Goal: Task Accomplishment & Management: Complete application form

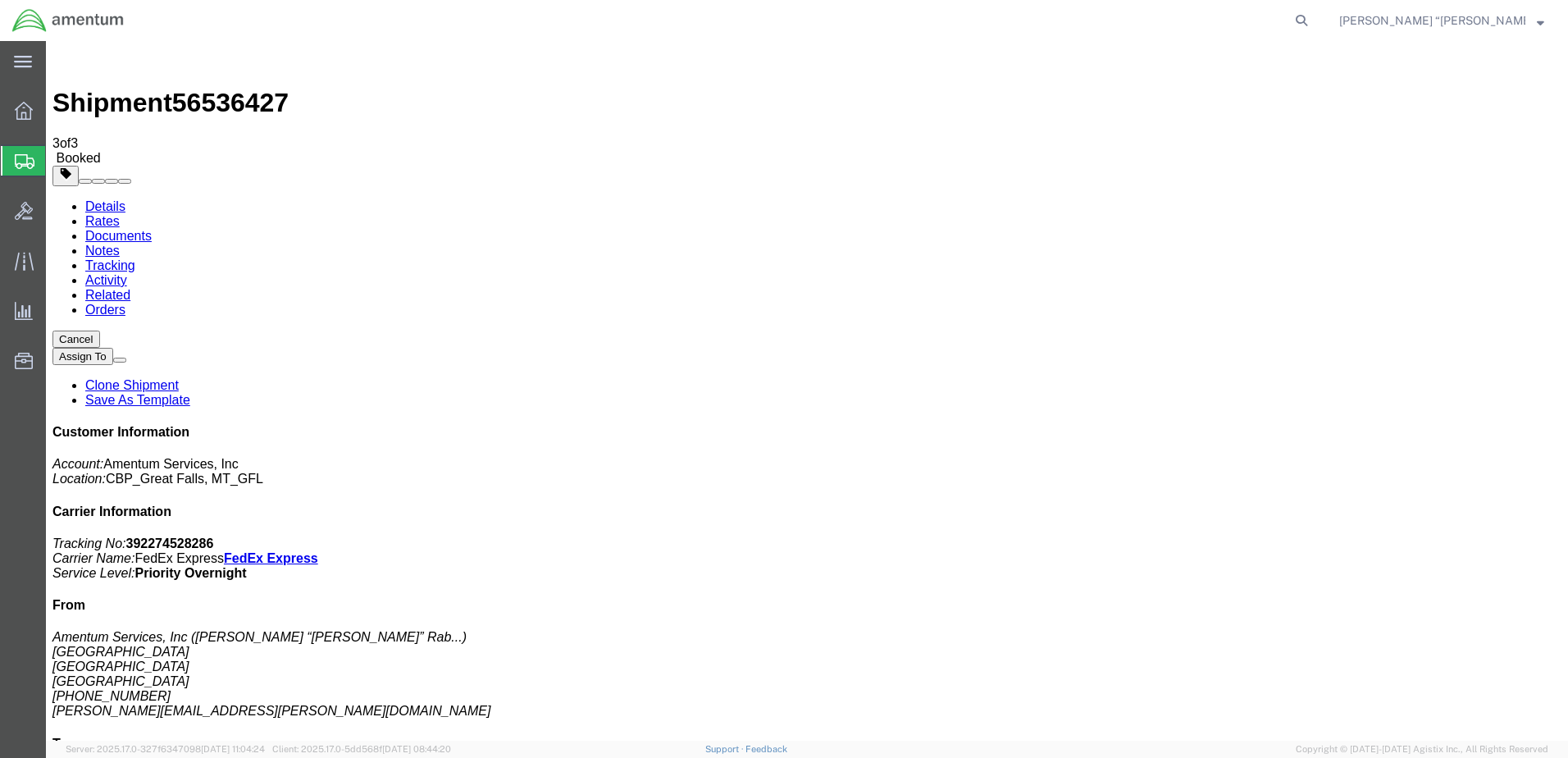
click at [0, 0] on span "Create Shipment" at bounding box center [0, 0] width 0 height 0
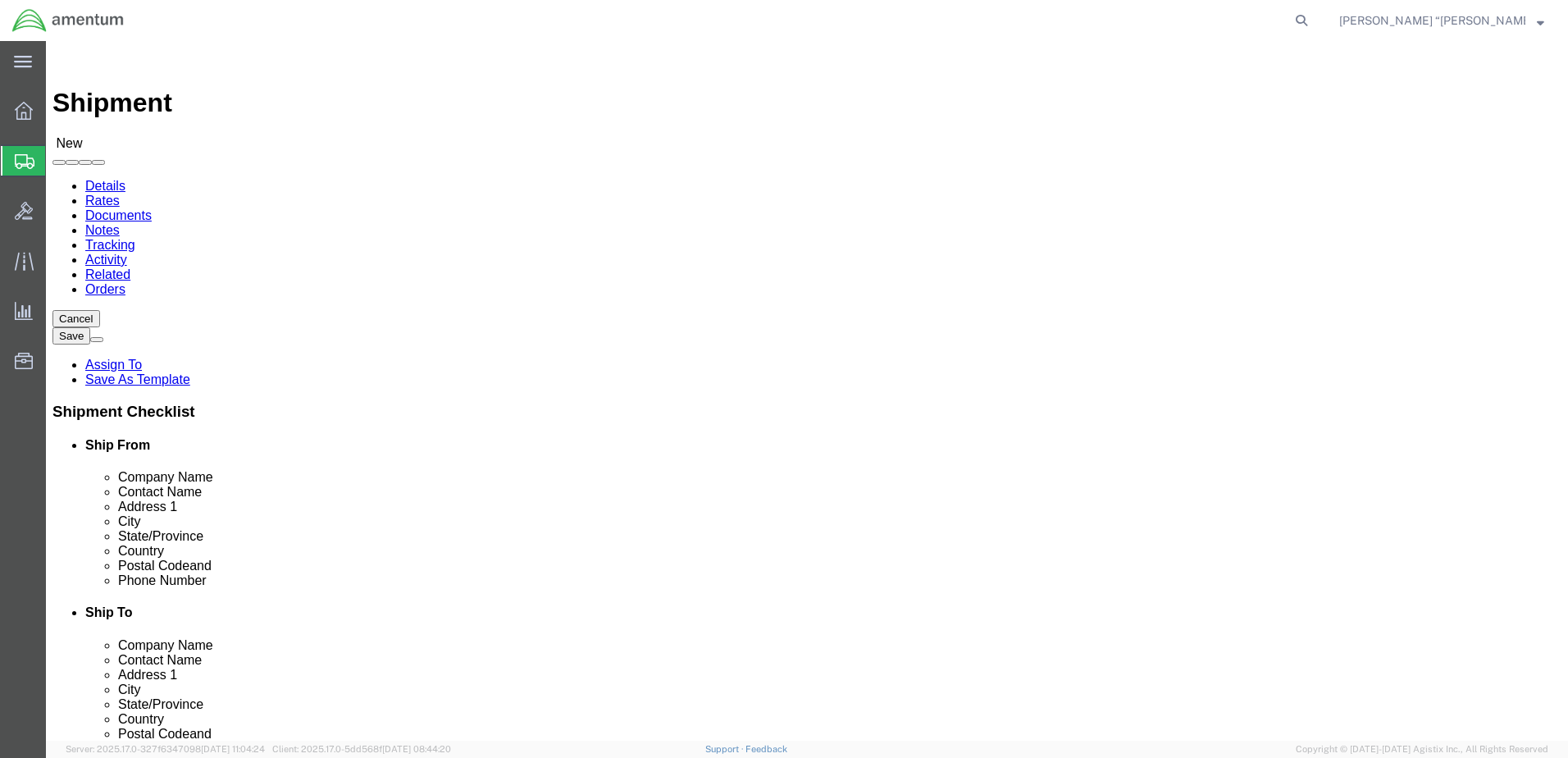
type input "gfl"
select select "49920"
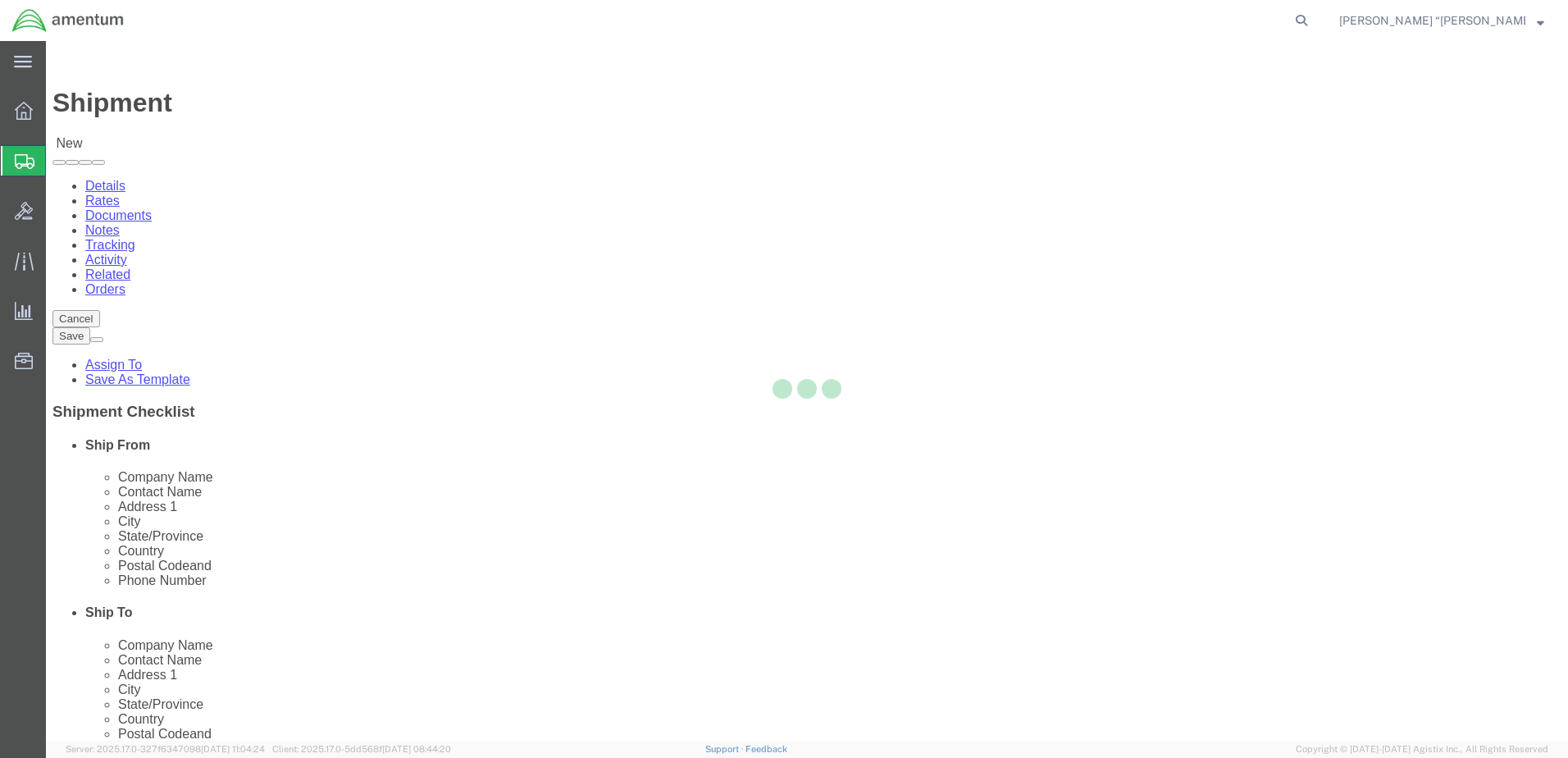
select select "MT"
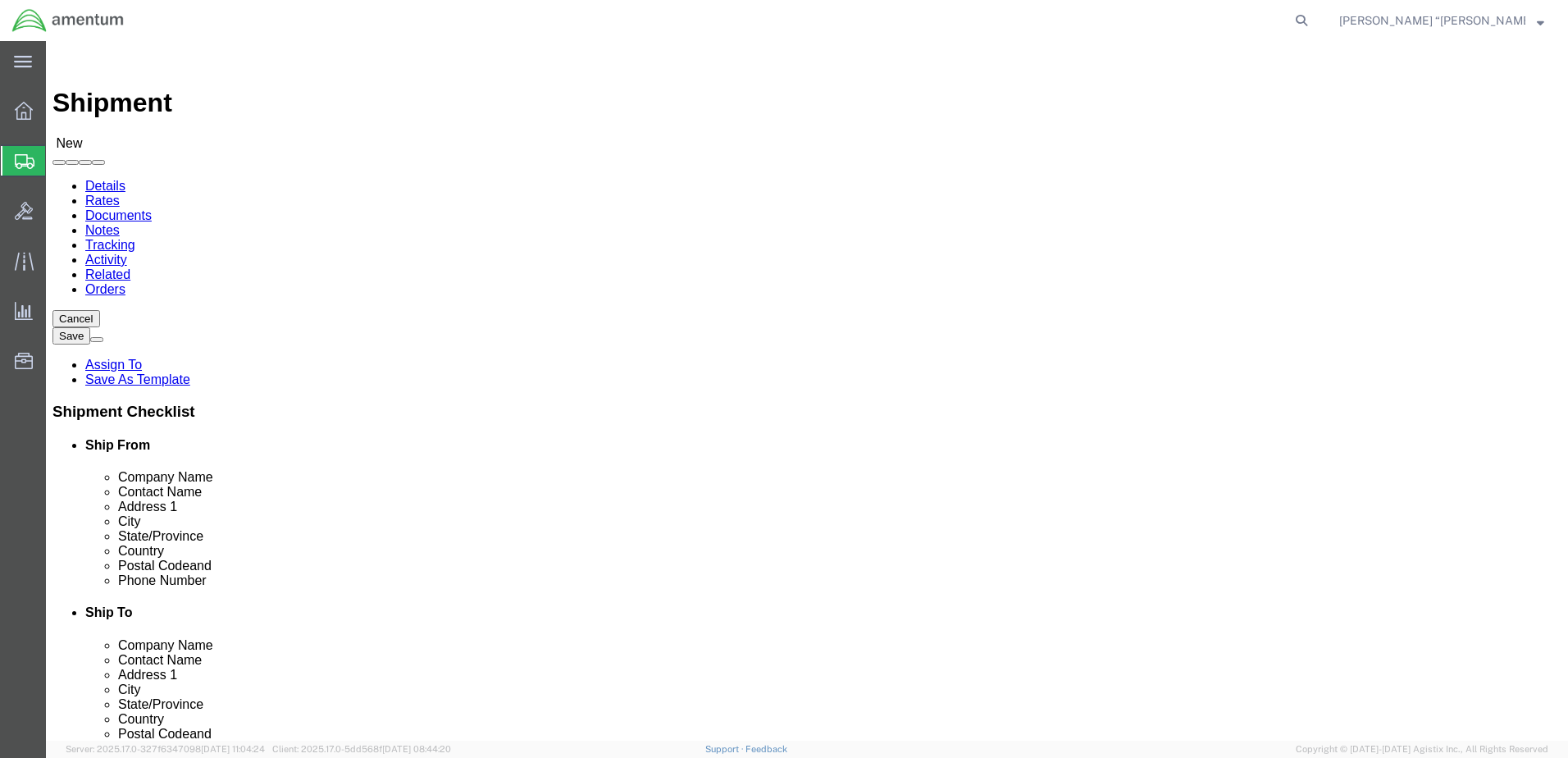
type input "DLR"
drag, startPoint x: 902, startPoint y: 299, endPoint x: 851, endPoint y: 312, distance: 52.6
select select "49937"
select select "[GEOGRAPHIC_DATA]"
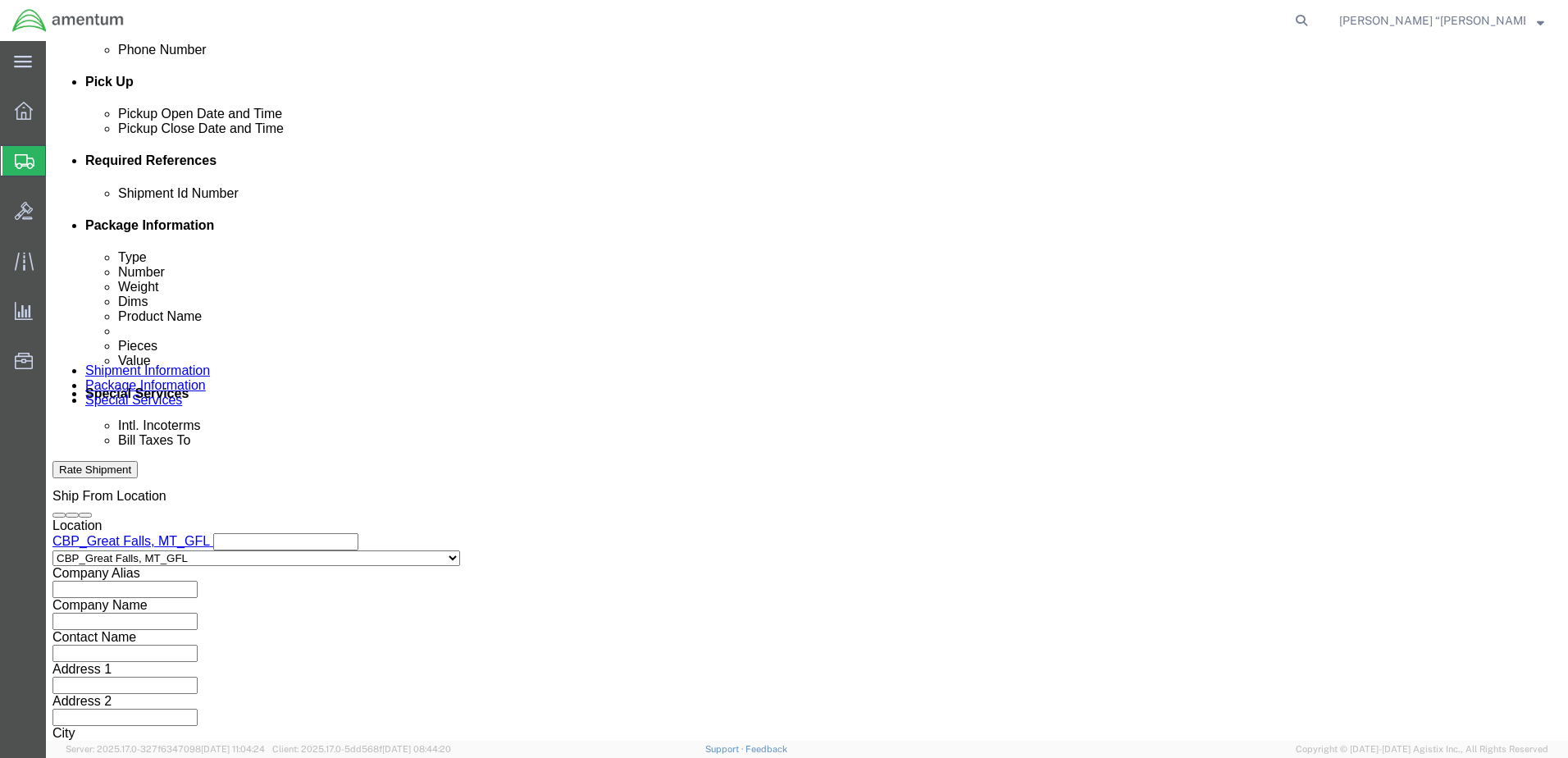
scroll to position [708, 0]
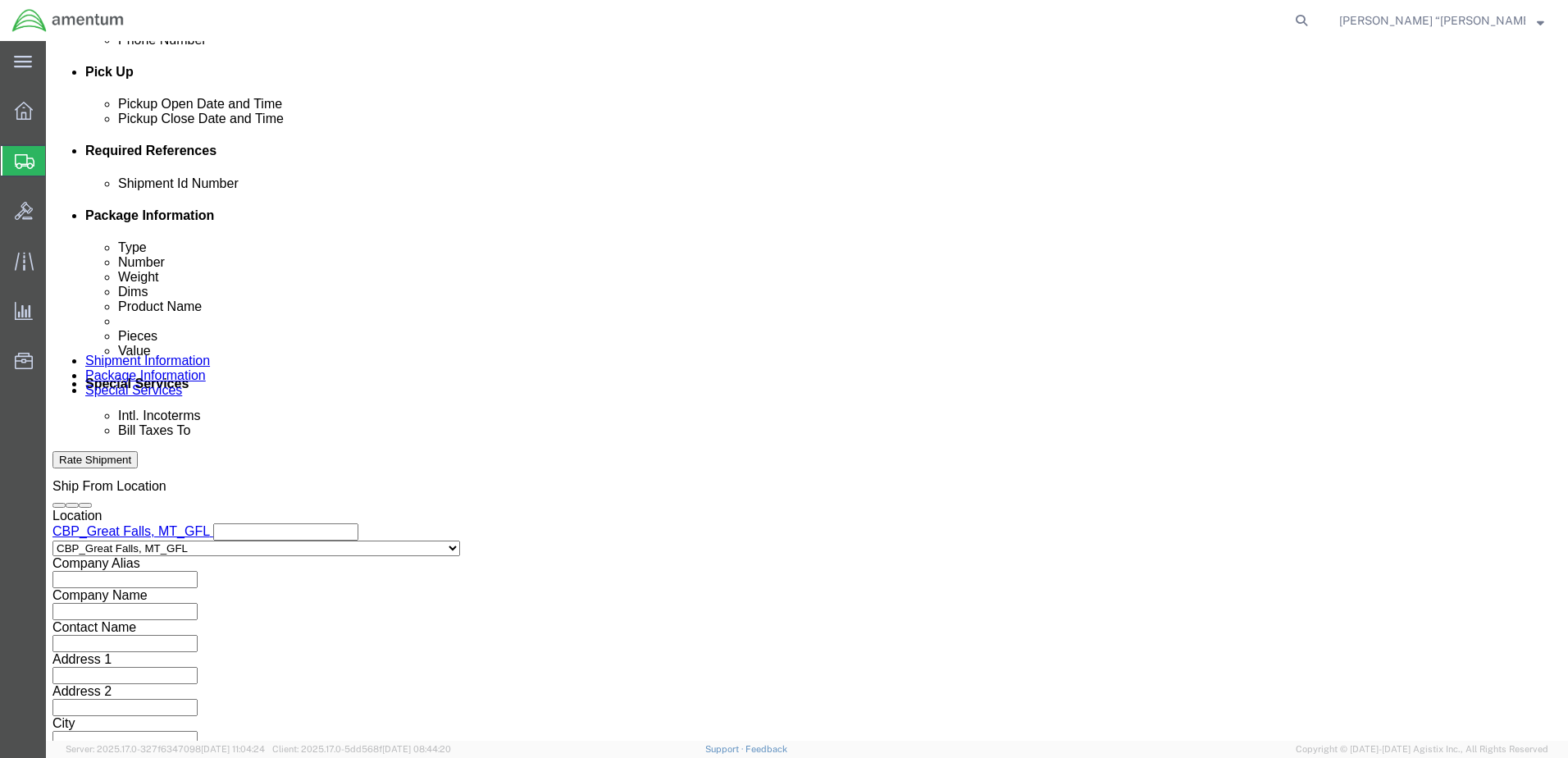
click input "text"
type input "HOSE TOOL LOAN"
click button "Add reference"
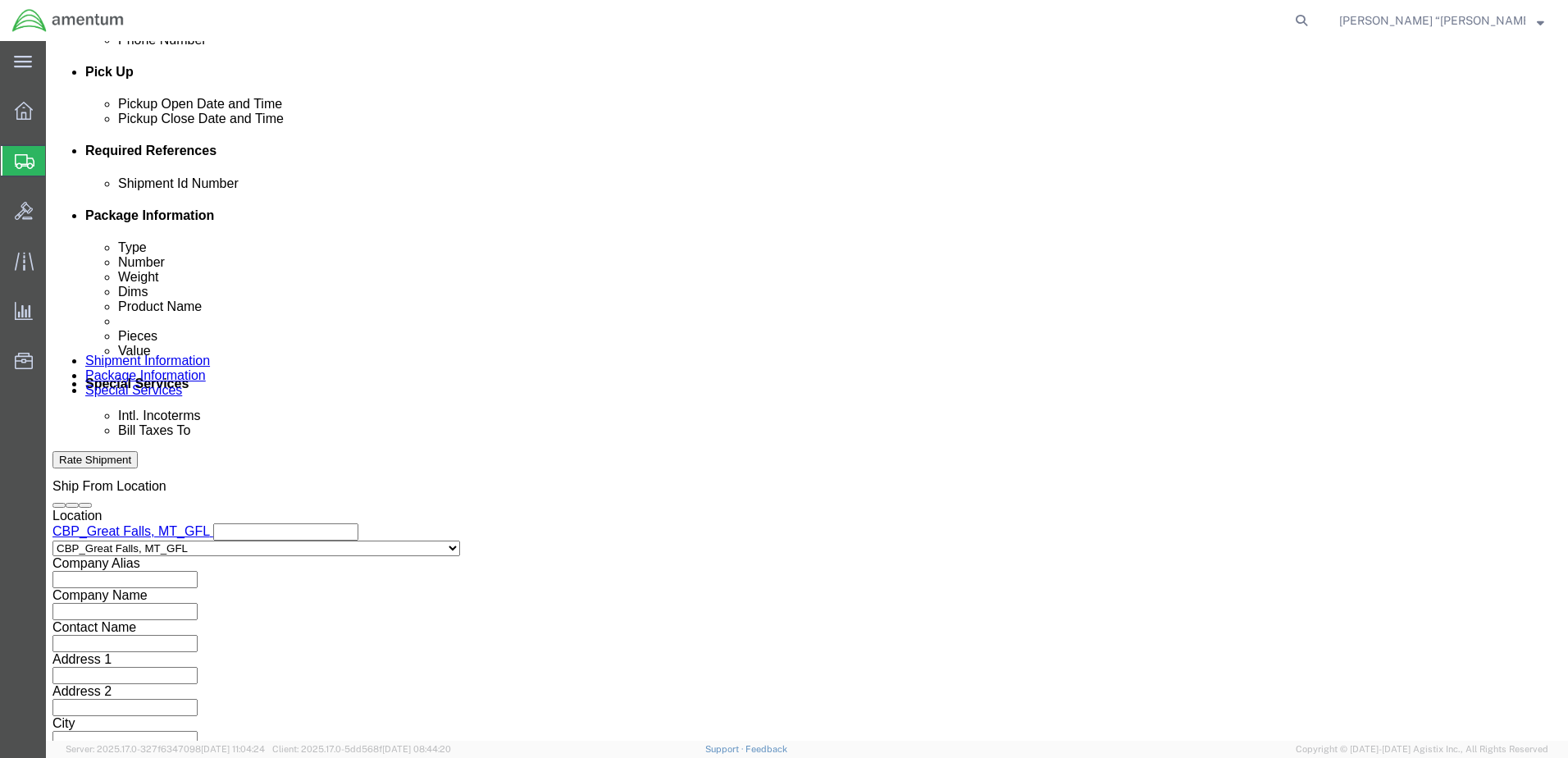
click select "Select Account Type Activity ID Airline Appointment Number ASN Batch Request # …"
select select "CONTAINERNUM"
click select "Select Account Type Activity ID Airline Appointment Number ASN Batch Request # …"
click input "text"
type input "HOSE TOOL LOAN"
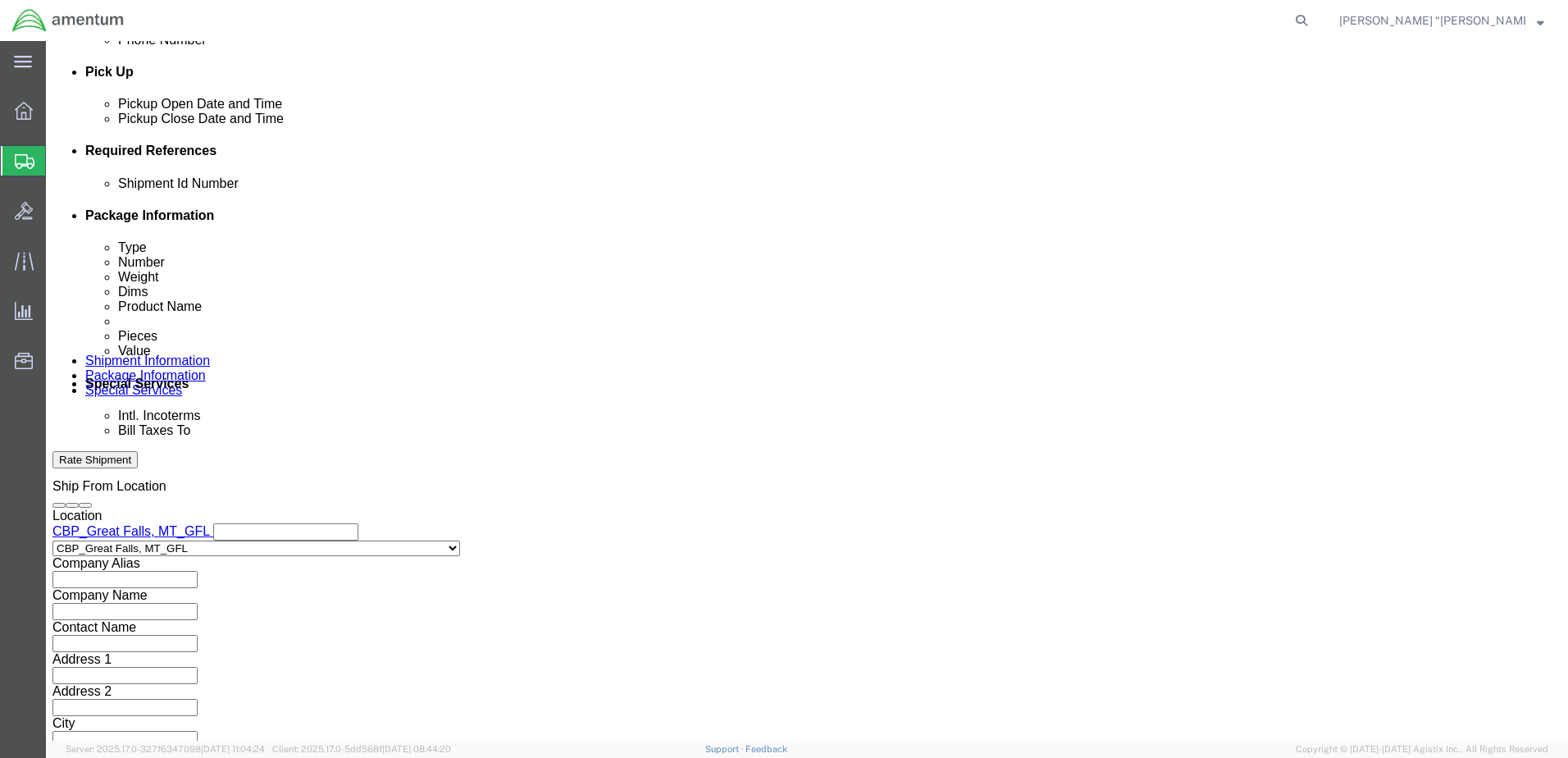
click select "Select Account Type Activity ID Airline Appointment Number ASN Batch Request # …"
select select "DEPT"
click select "Select Account Type Activity ID Airline Appointment Number ASN Batch Request # …"
click input "text"
type input "CBP"
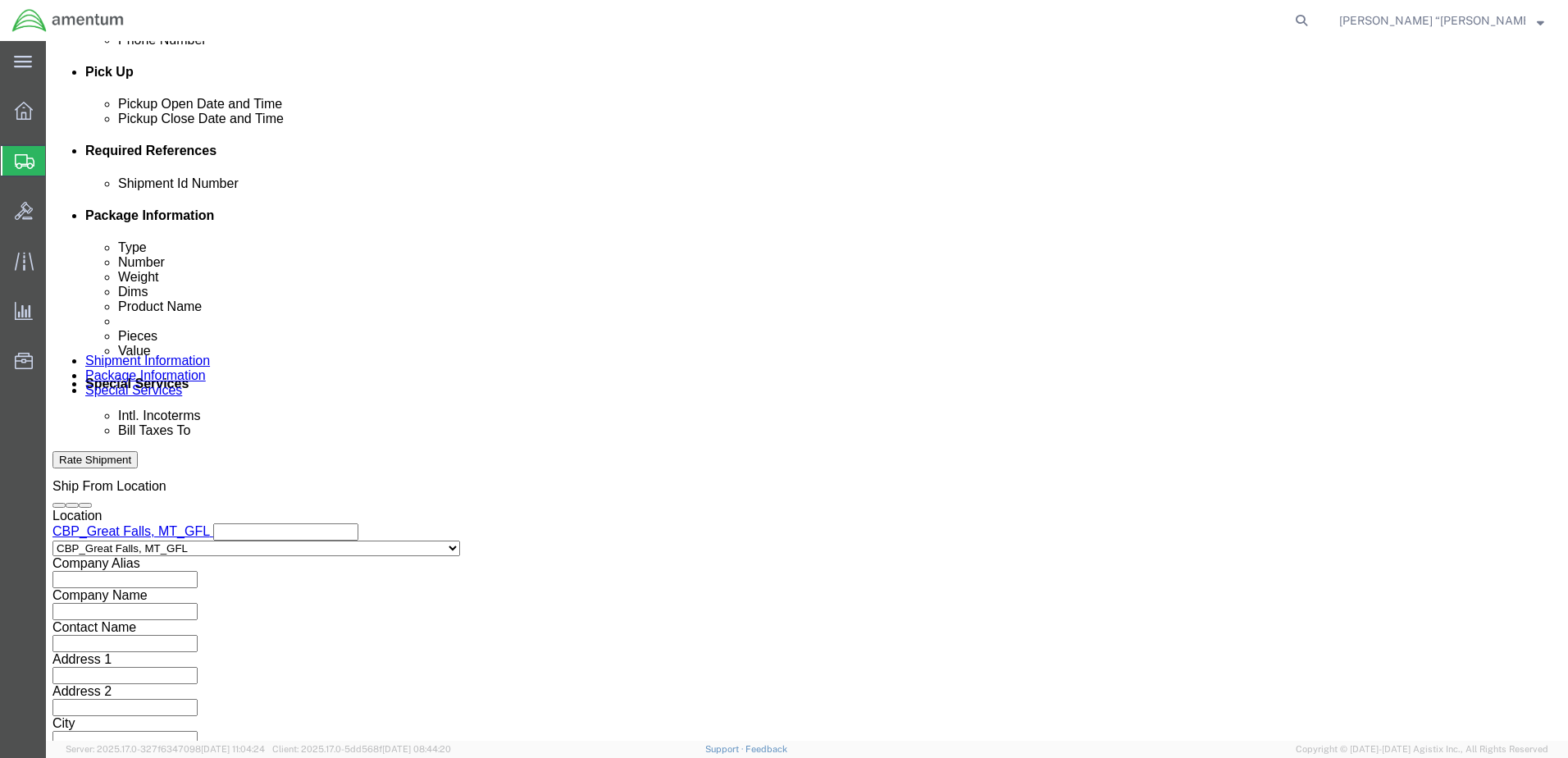
click select "Select Account Type Activity ID Airline Appointment Number ASN Batch Request # …"
select select "PROJNUM"
click select "Select Account Type Activity ID Airline Appointment Number ASN Batch Request # …"
click input "text"
click input "6118.03.03.2219.000.GFN.0000"
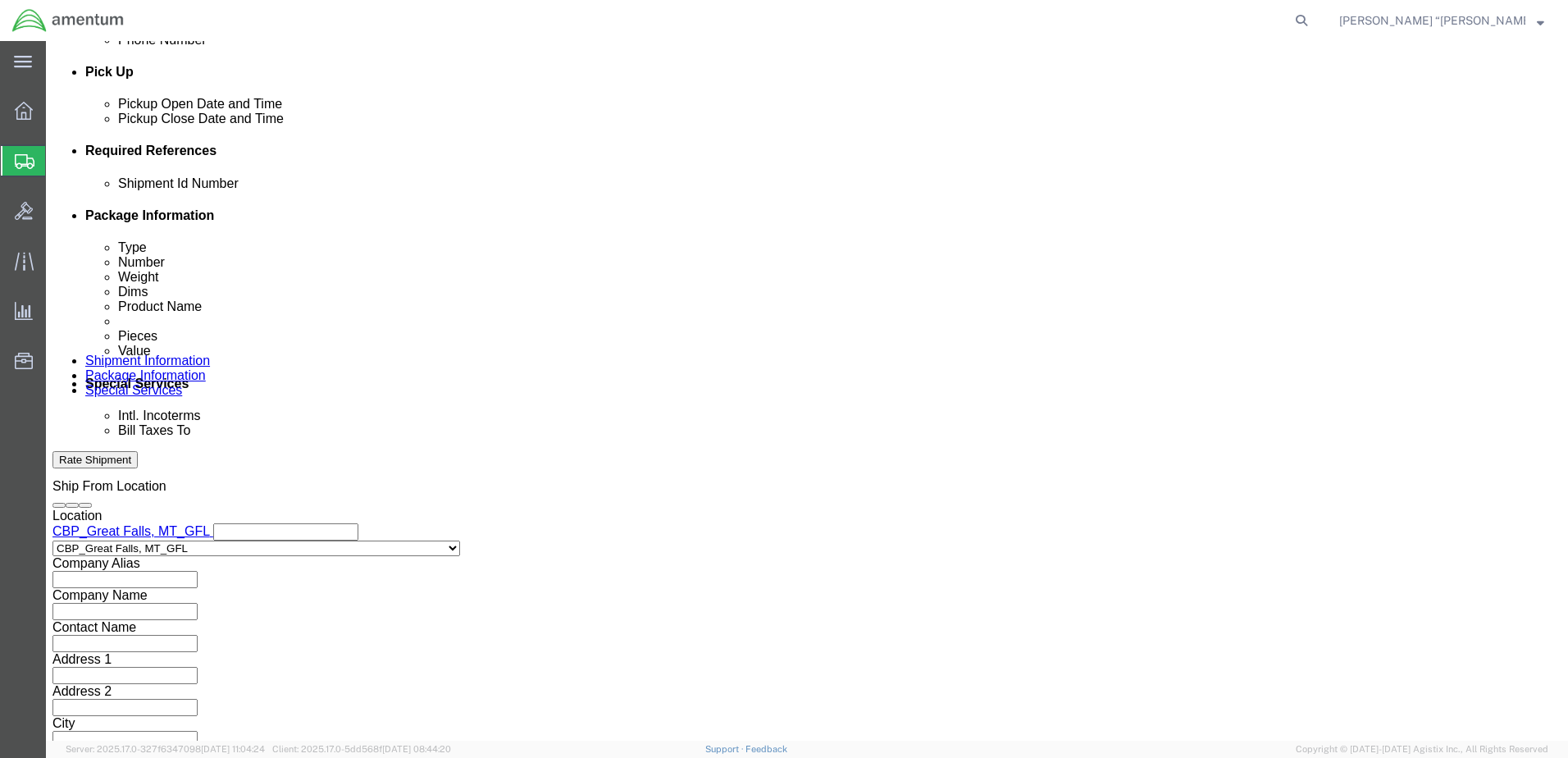
type input "6118.03.03.2219.000.GFL.0000"
click button "Continue"
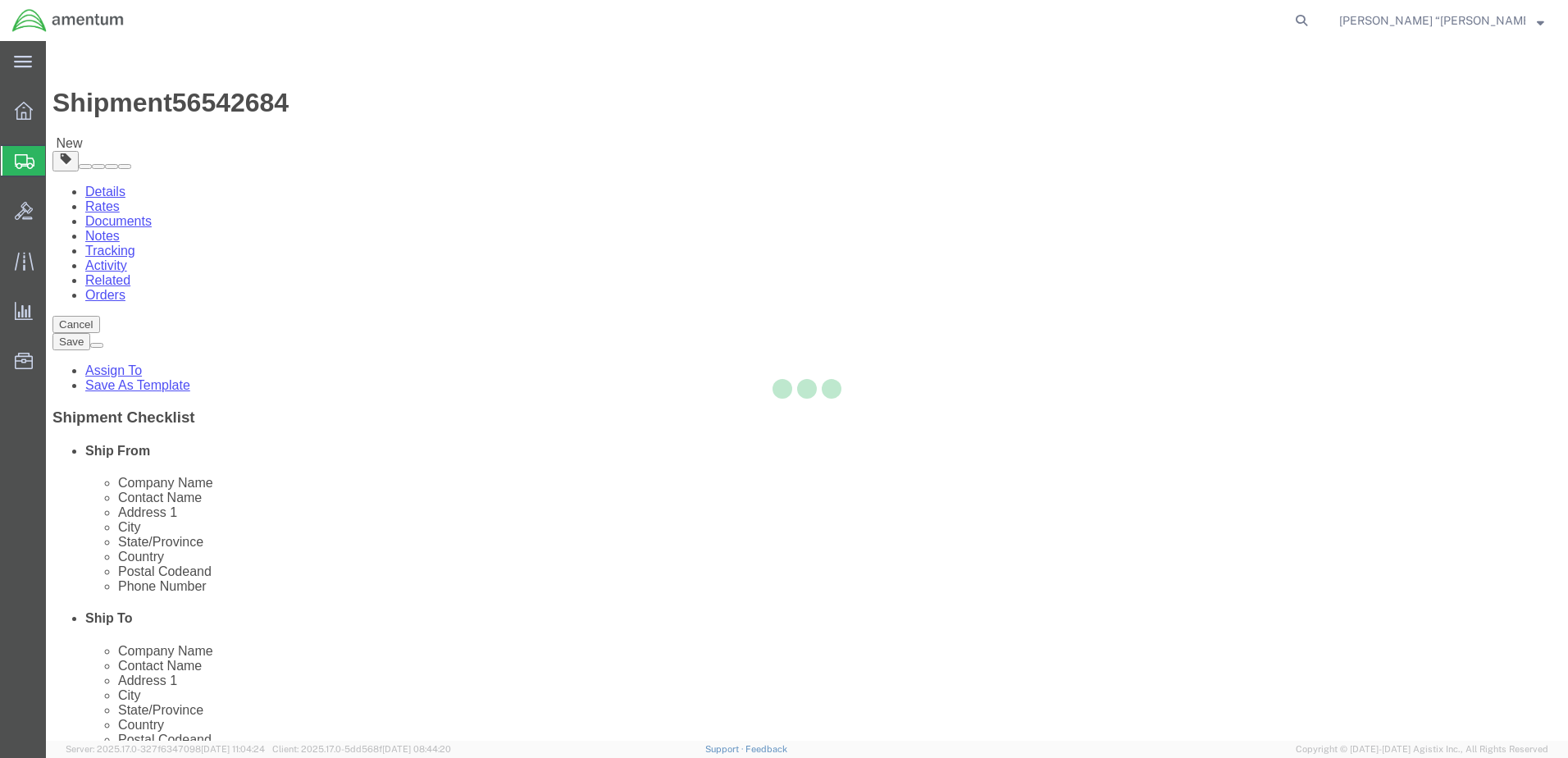
select select "CBOX"
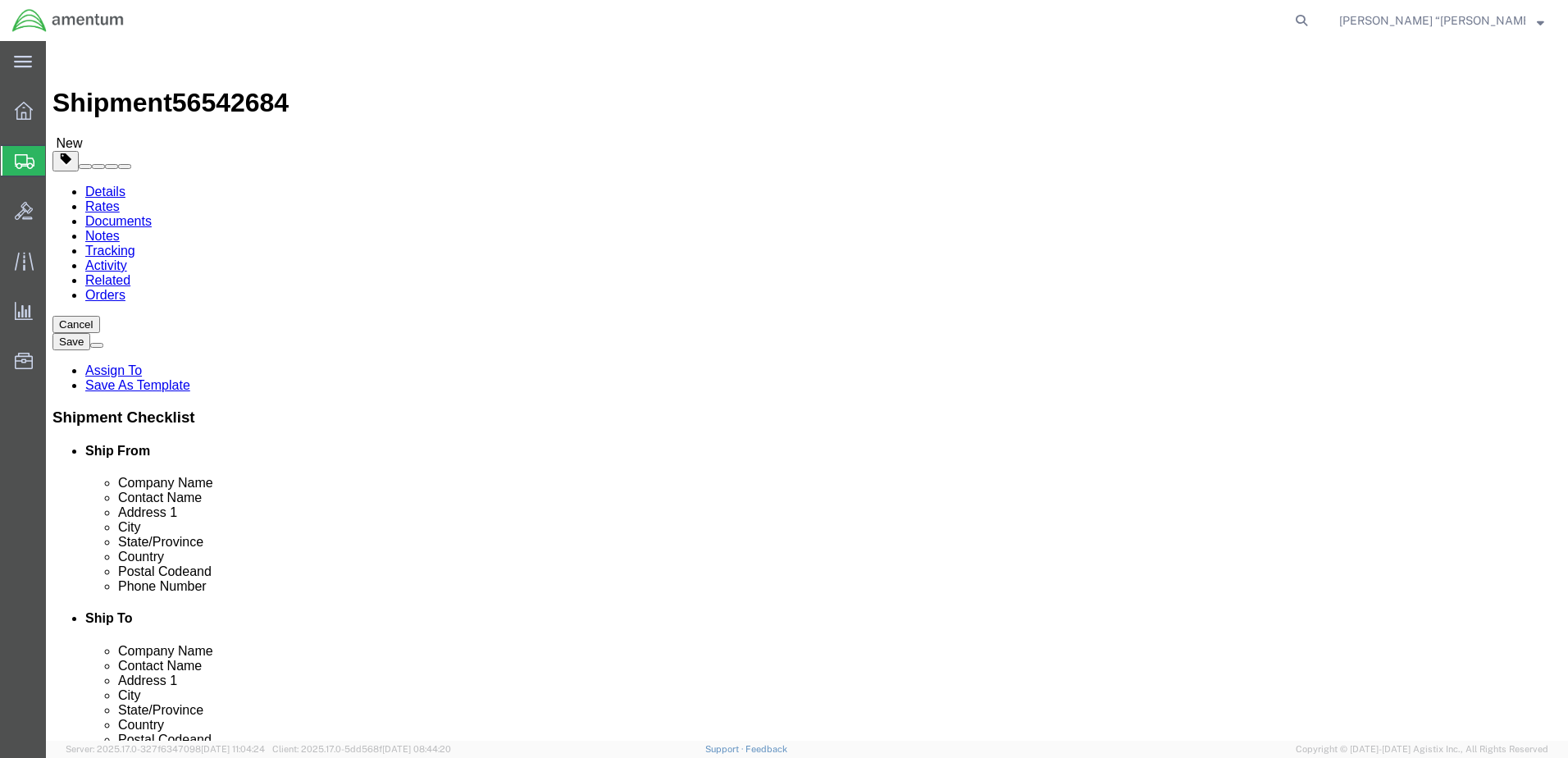
click input "text"
type input "12"
type input "2"
type input "2.0"
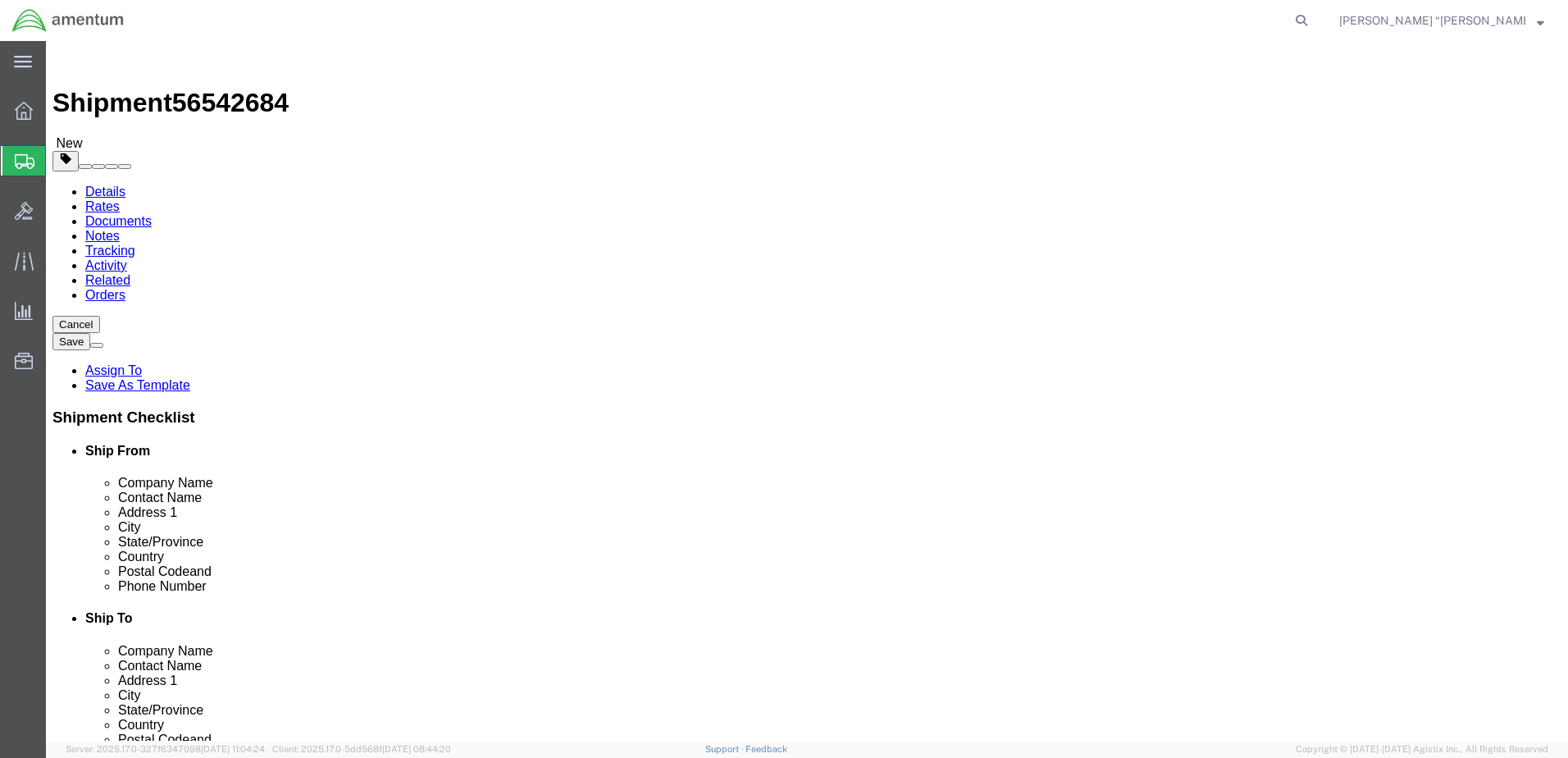
click link "Add Content"
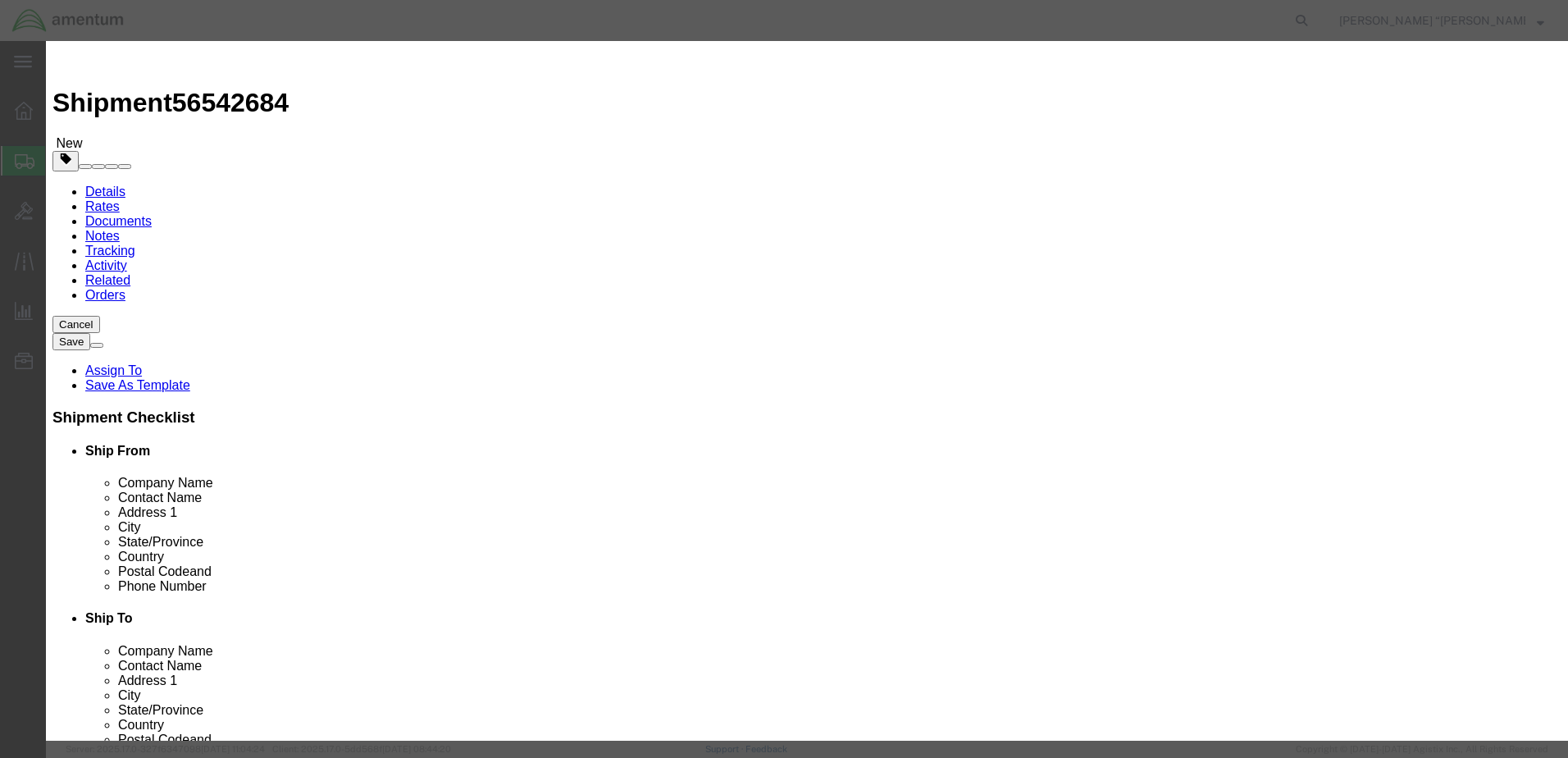
click input "text"
type input "DRAIN HOSE"
click label "Pieces"
click input "0"
type input "1"
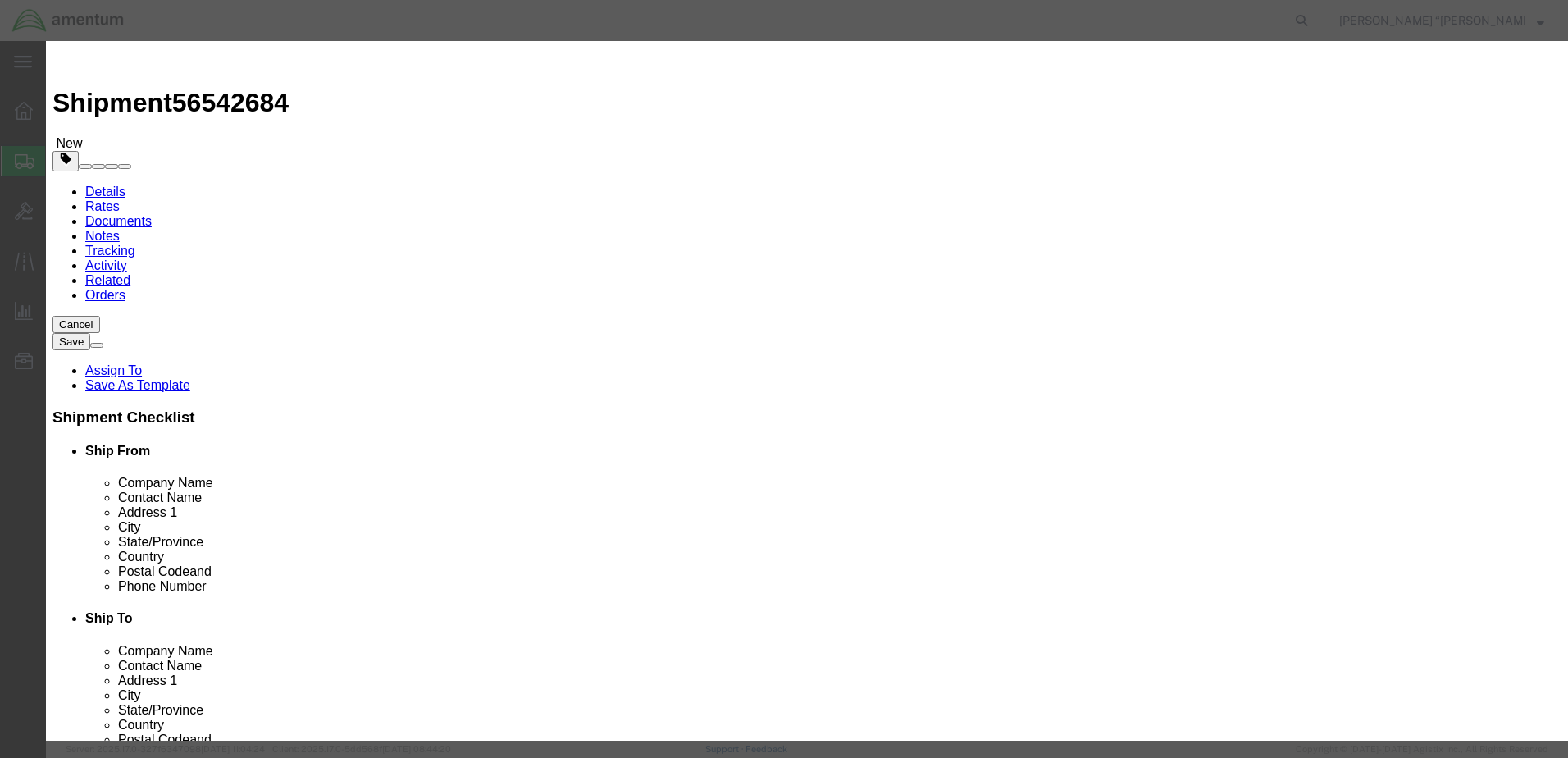
click input "text"
type input "500"
click div "Product Name DRAIN HOSE DRAIN HOSE Pieces 1 Select Bag Barrels 100Board Feet Bo…"
click button "Save & Close"
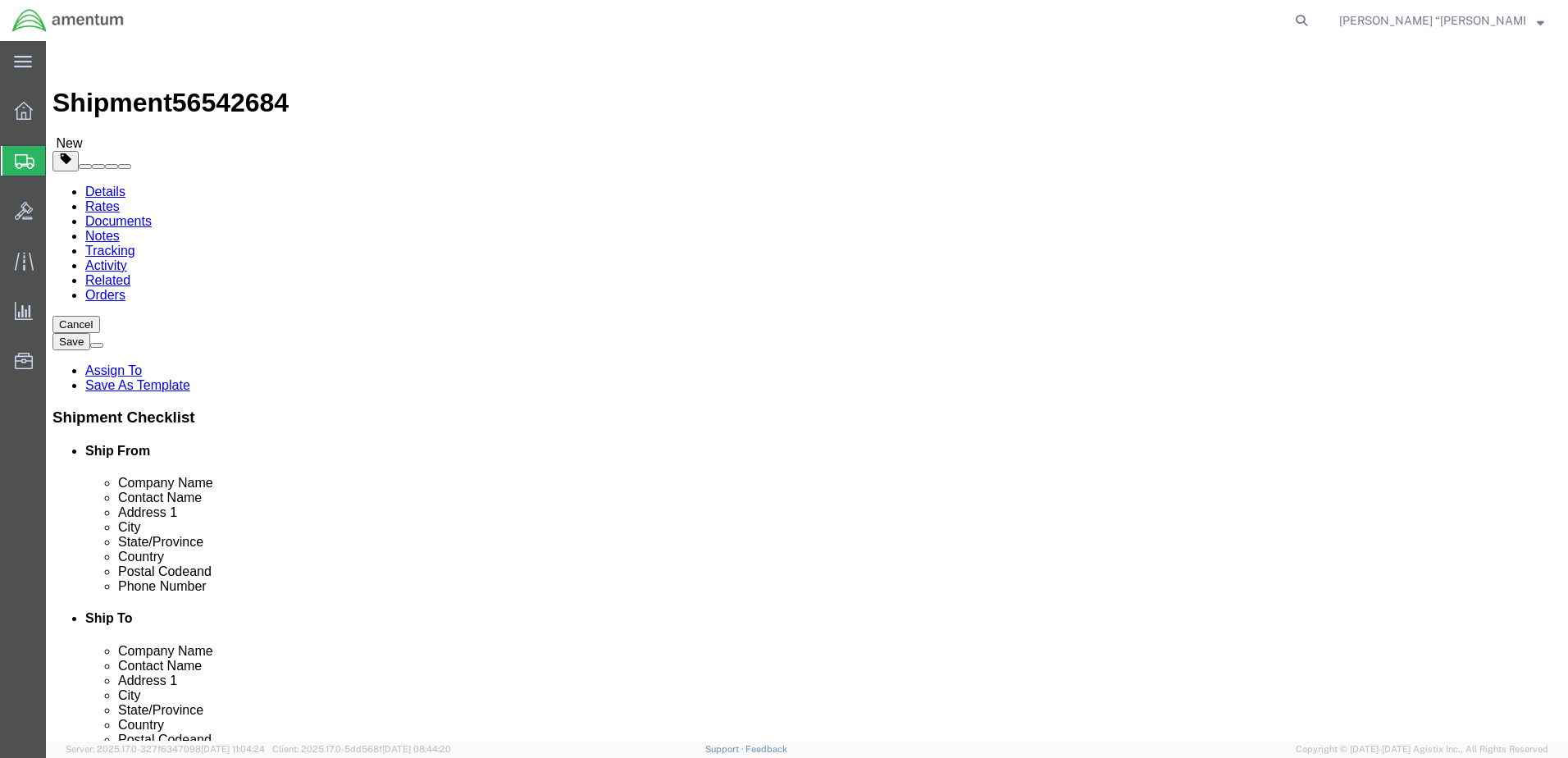
click button "Rate Shipment"
click link "Shipment Information"
click icon
click input "Ship To Location / Contact Name : This field is required."
type input "[PERSON_NAME]"
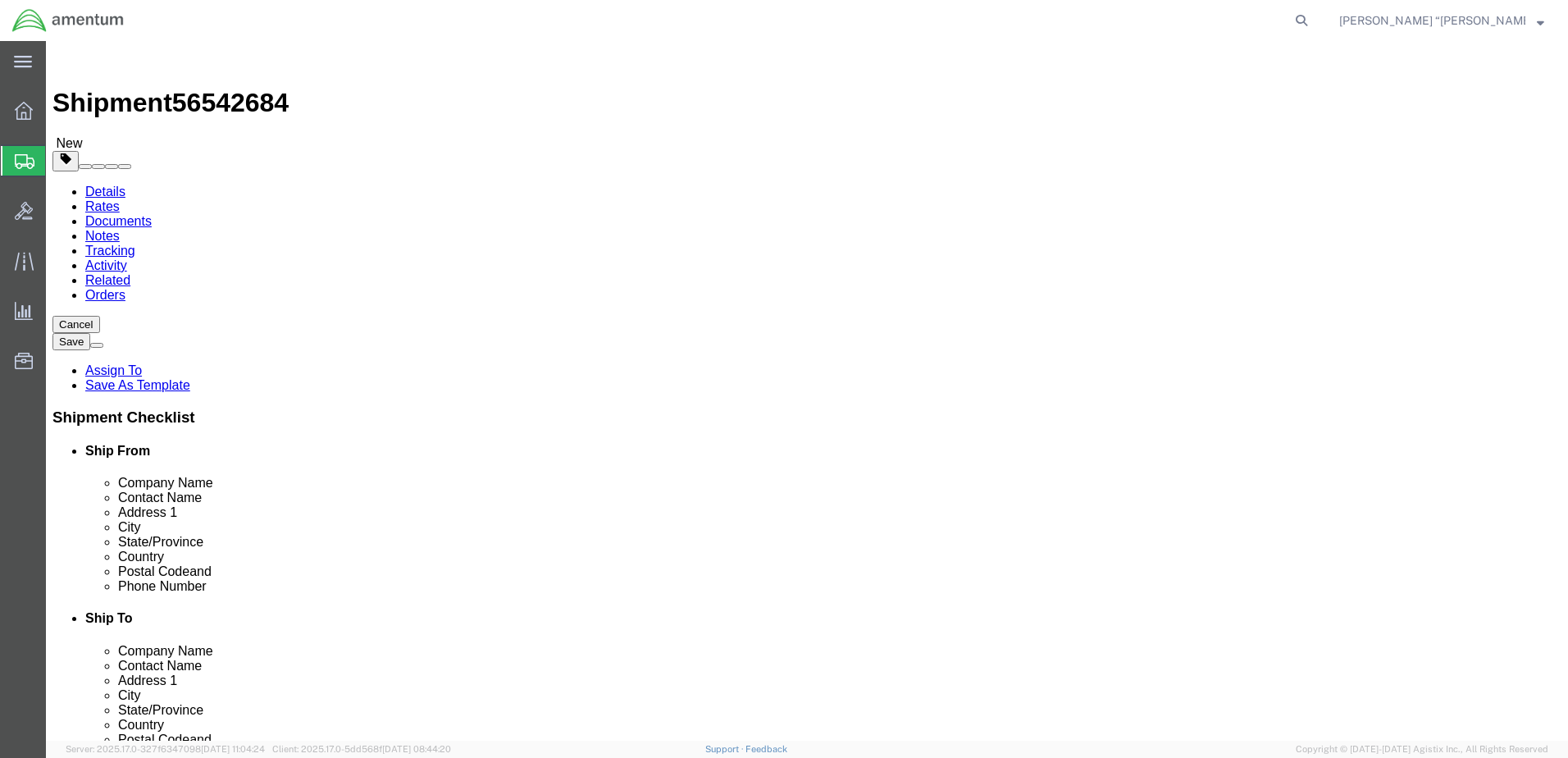
click input "text"
type input "[PERSON_NAME][EMAIL_ADDRESS][PERSON_NAME][DOMAIN_NAME]"
click input "checkbox"
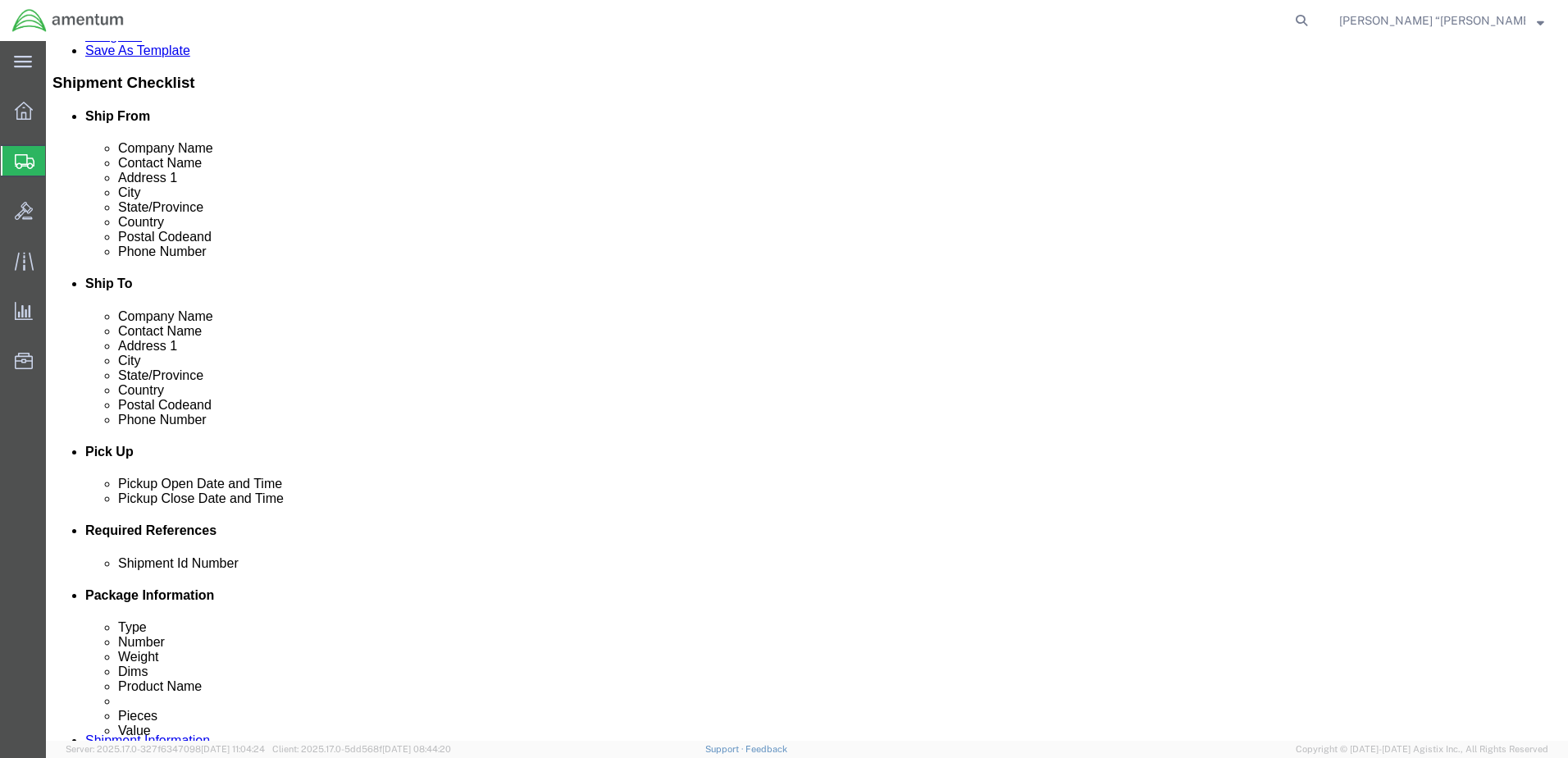
scroll to position [328, 0]
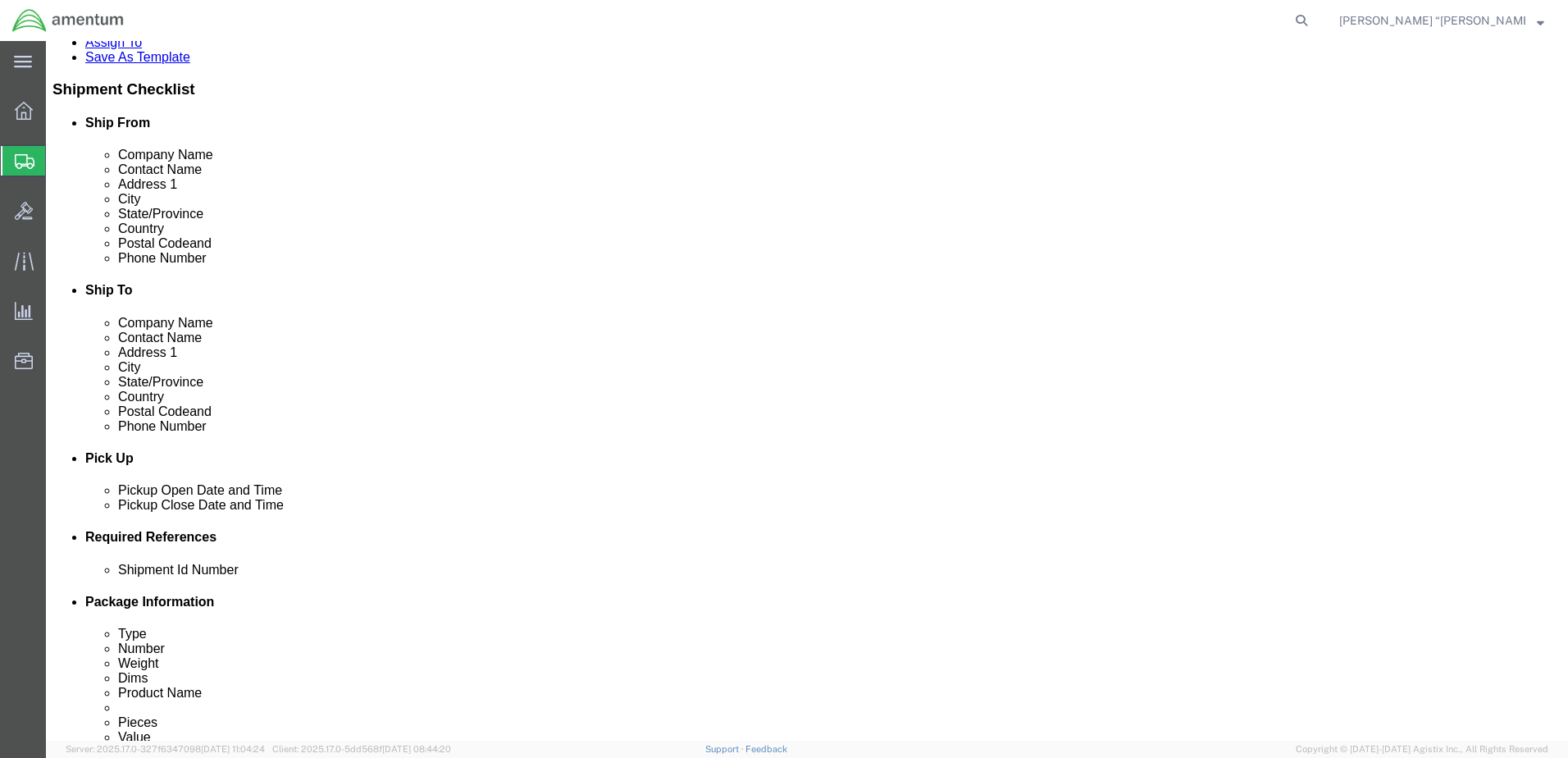
click input "checkbox"
checkbox input "true"
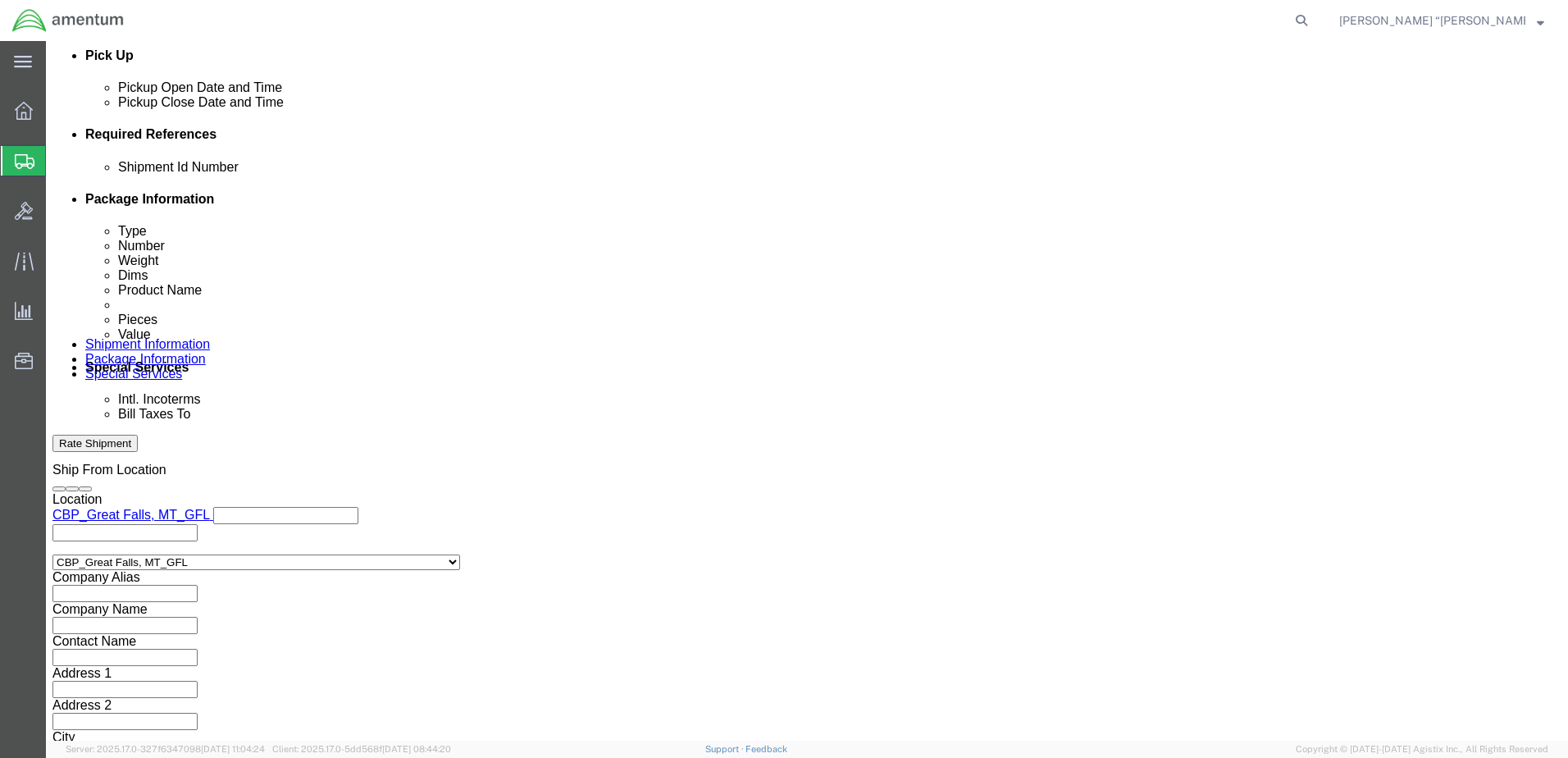
scroll to position [739, 0]
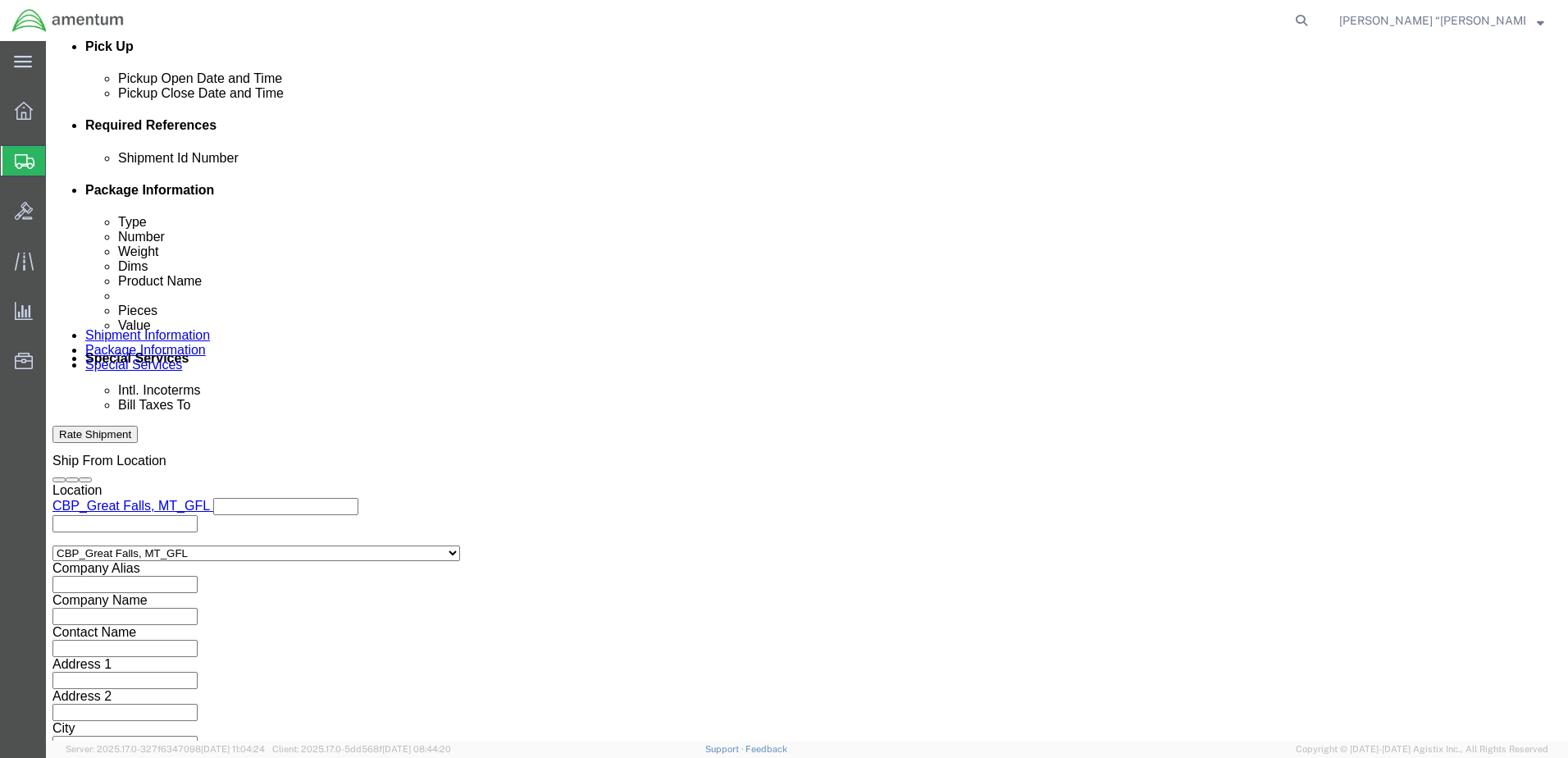
click button "Rate Shipment"
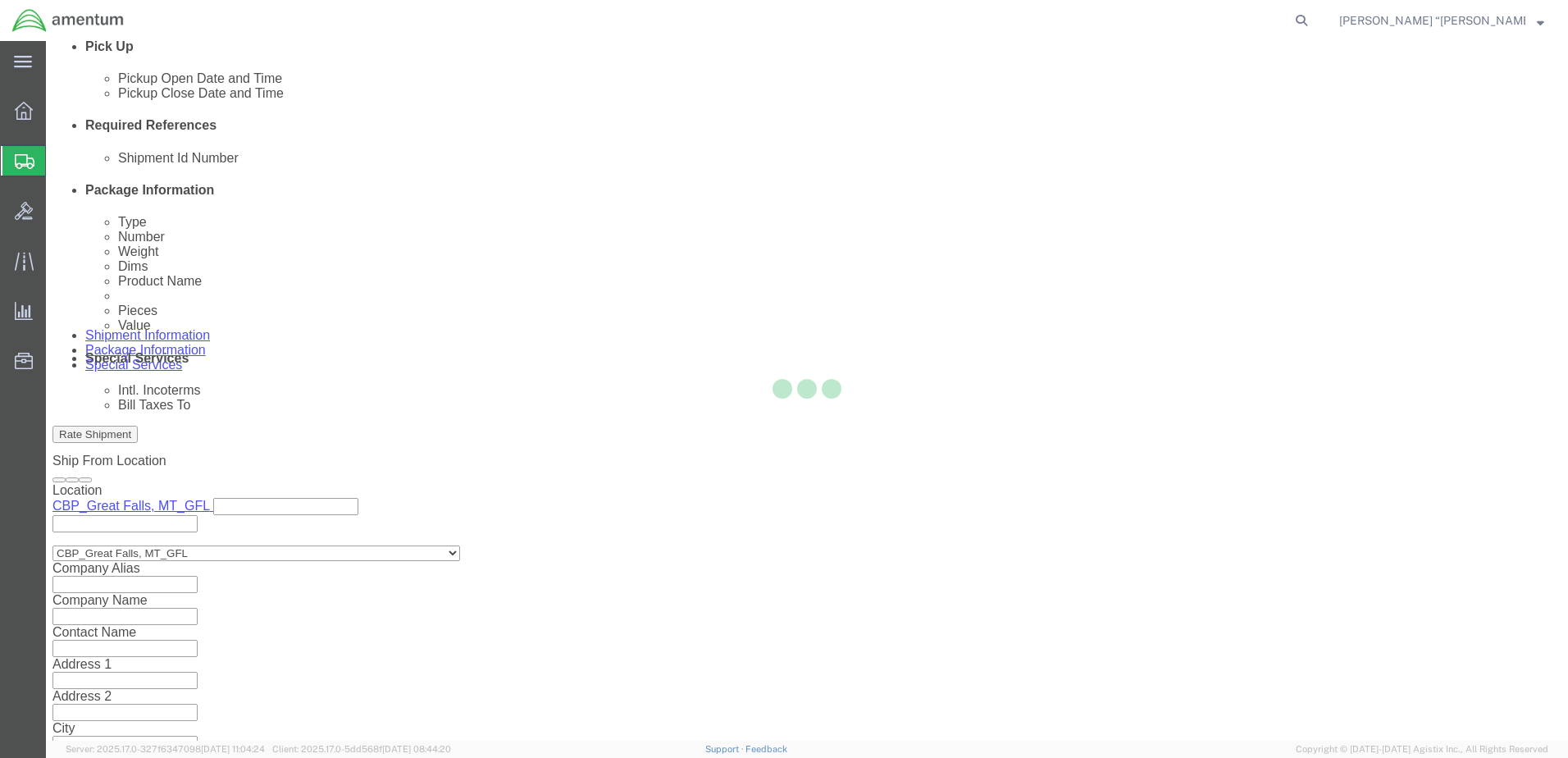
select select "49920"
select select "49937"
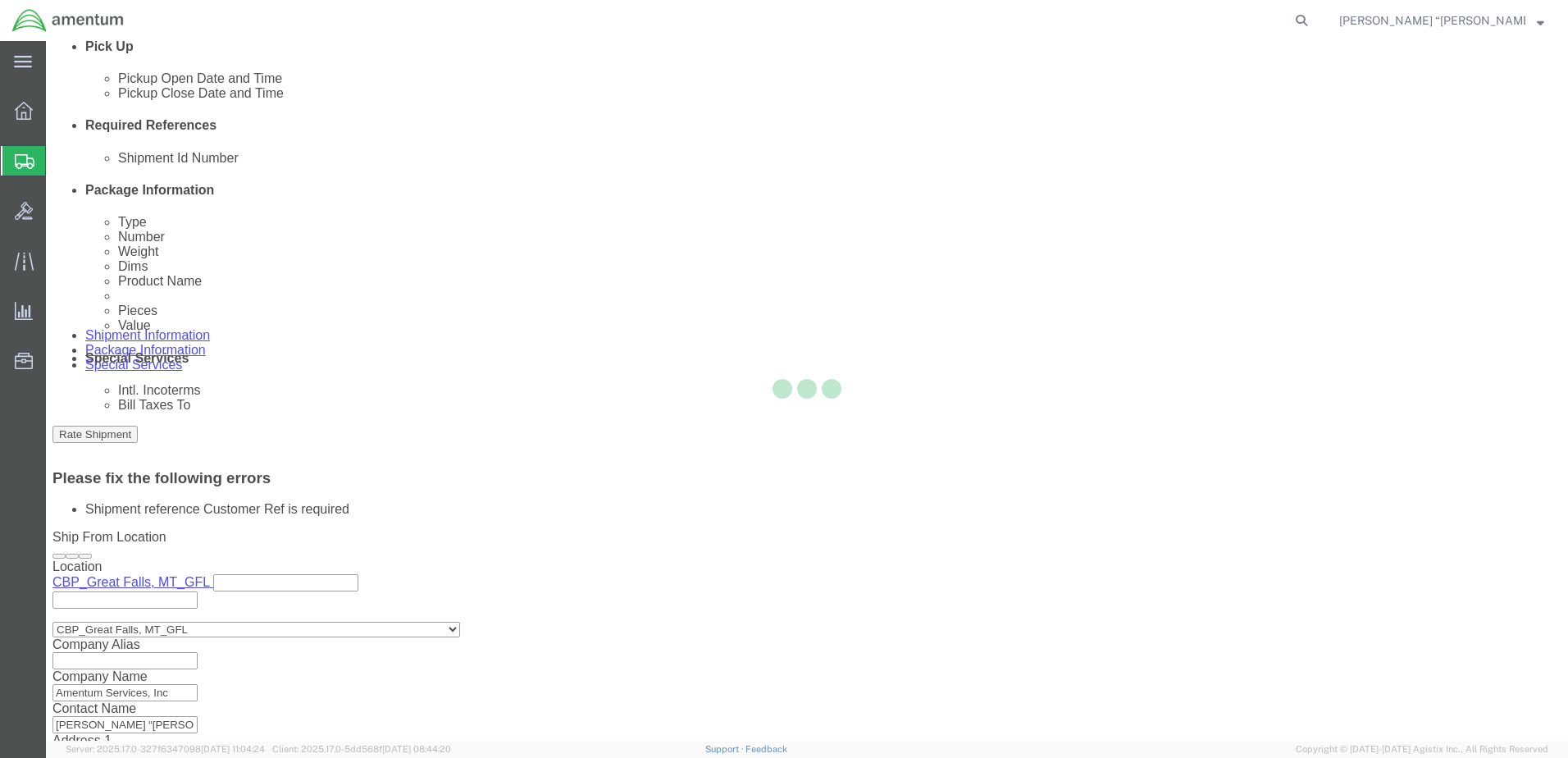
scroll to position [807, 0]
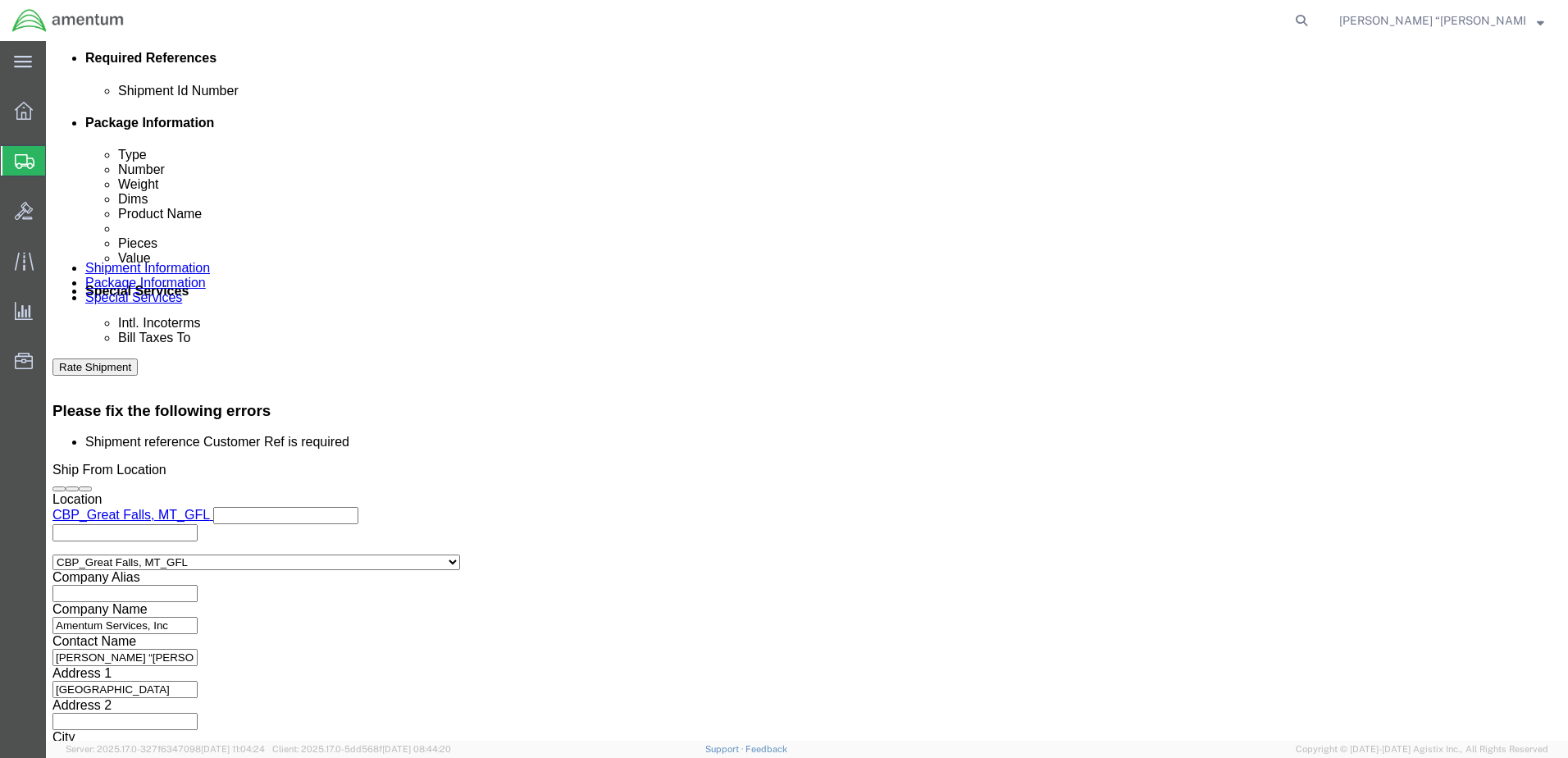
click icon "button"
click input "text"
type input "HOSE TOOL LOAN"
click button "Rate Shipment"
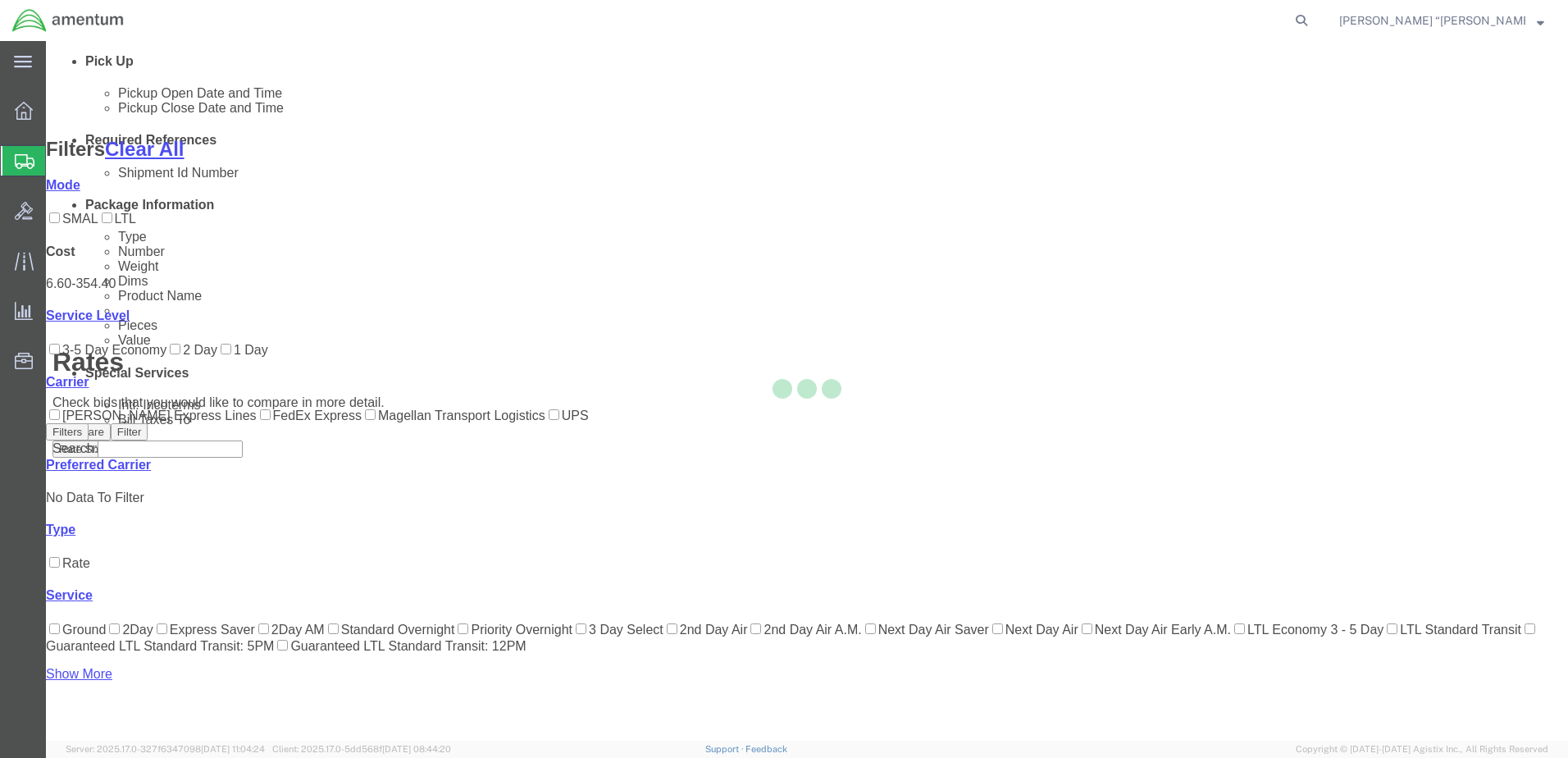
scroll to position [157, 0]
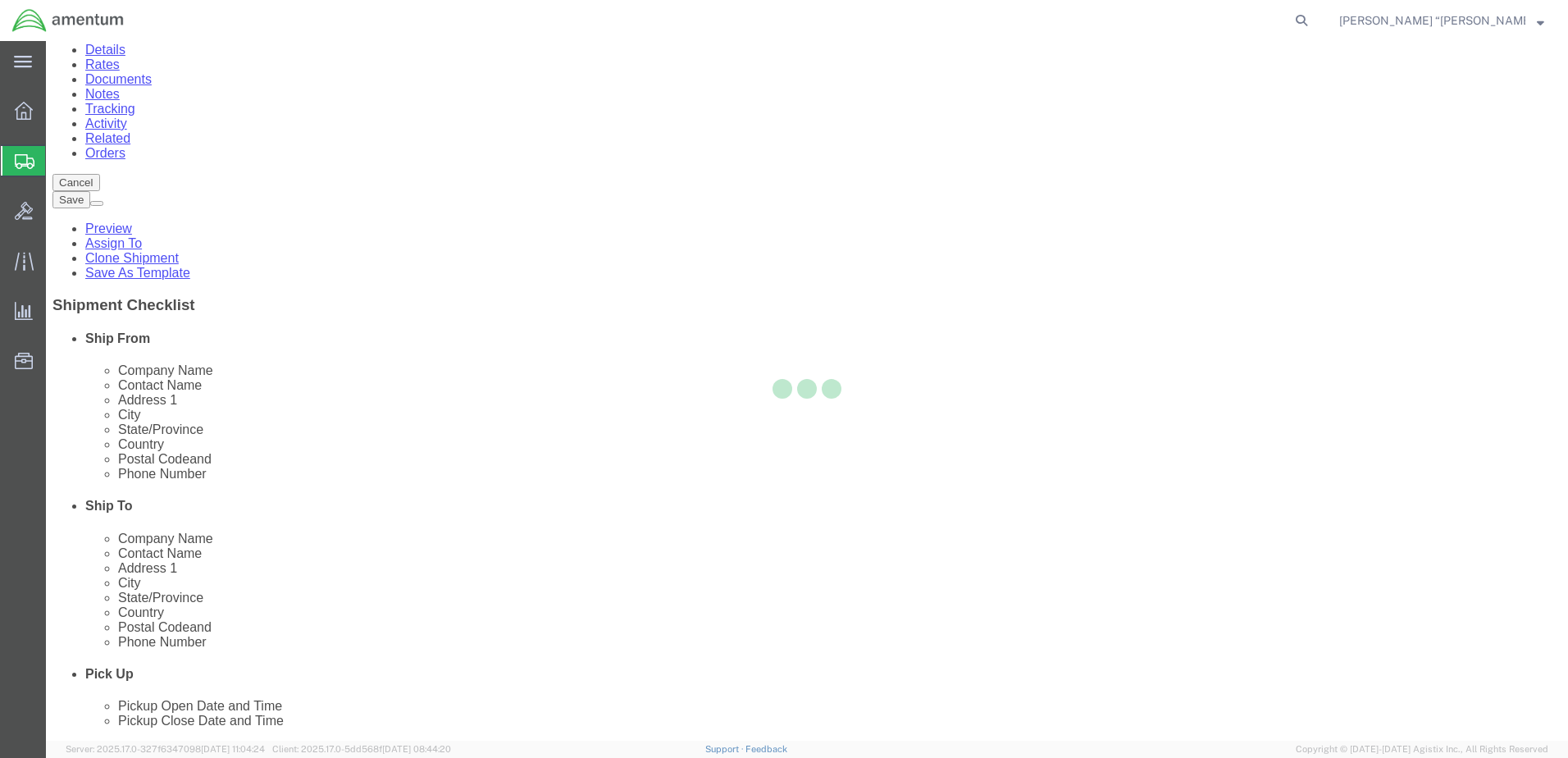
scroll to position [0, 0]
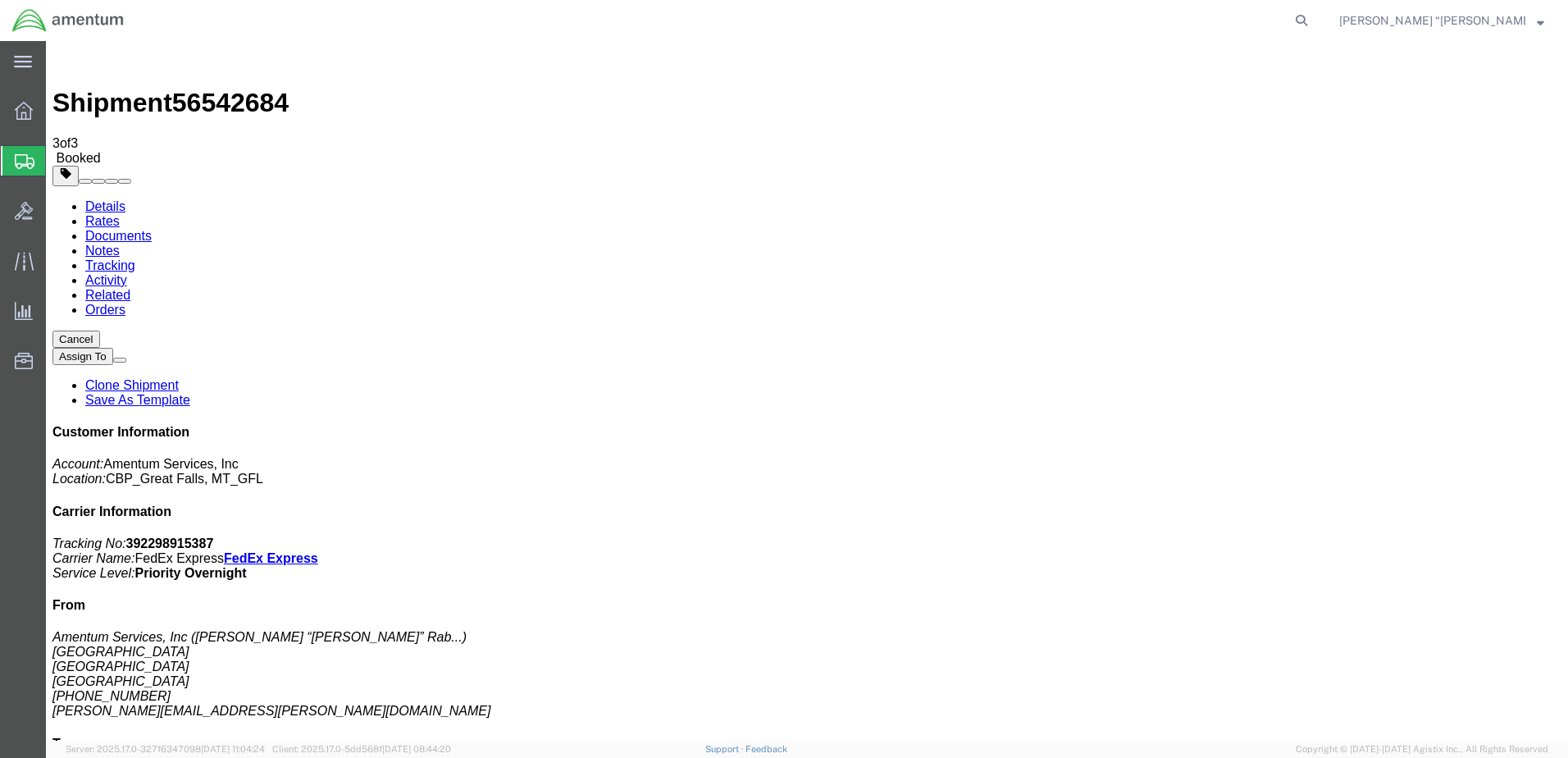
drag, startPoint x: 681, startPoint y: 295, endPoint x: 556, endPoint y: 516, distance: 253.9
